Goal: Entertainment & Leisure: Consume media (video, audio)

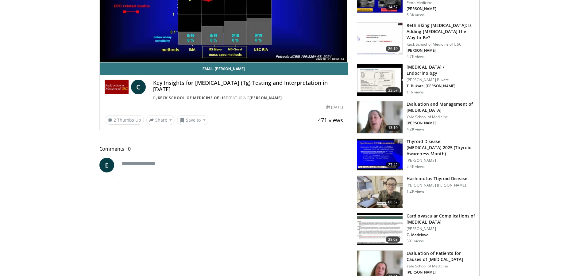
scroll to position [153, 0]
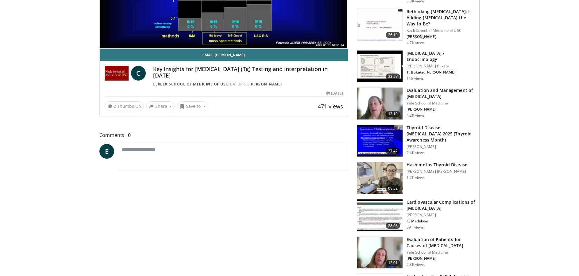
click at [436, 89] on h3 "Evaluation and Management of [MEDICAL_DATA]" at bounding box center [440, 93] width 69 height 12
